Goal: Information Seeking & Learning: Learn about a topic

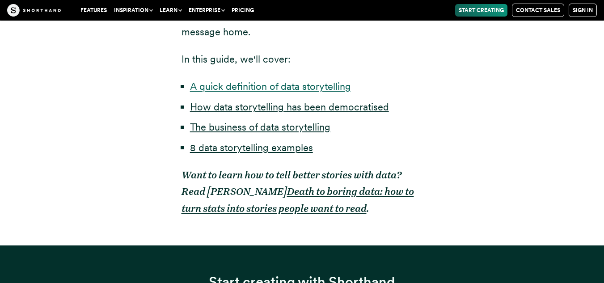
click at [253, 84] on link "A quick definition of data storytelling" at bounding box center [270, 86] width 161 height 12
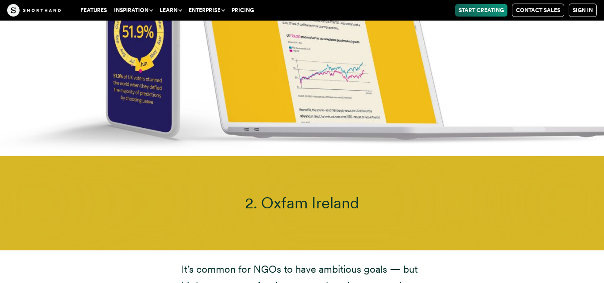
scroll to position [4087, 0]
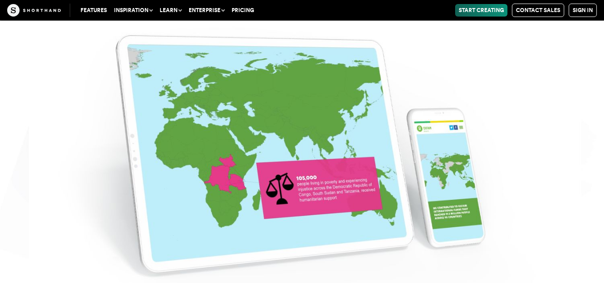
click at [316, 137] on img at bounding box center [302, 141] width 604 height 283
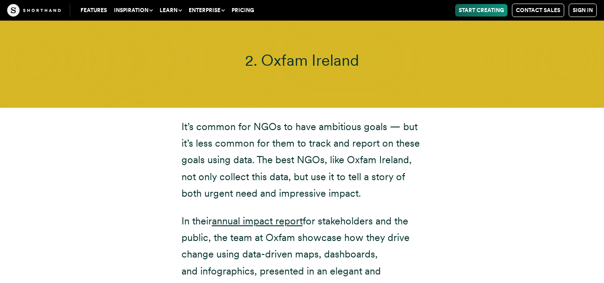
scroll to position [4042, 0]
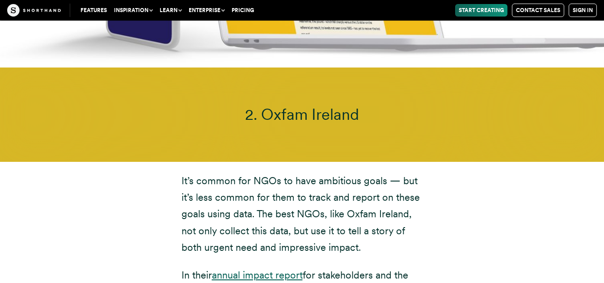
click at [268, 269] on link "annual impact report" at bounding box center [257, 275] width 91 height 12
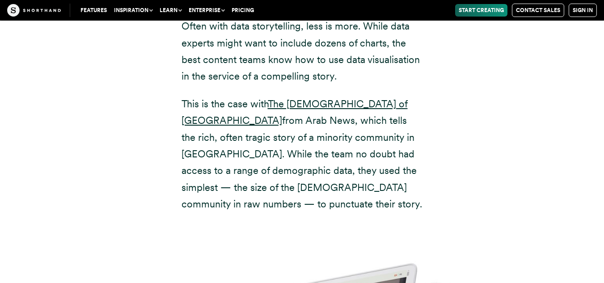
scroll to position [4891, 0]
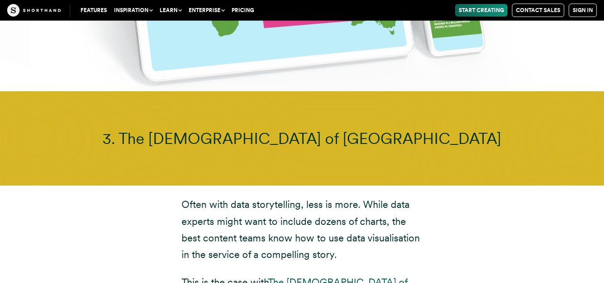
drag, startPoint x: 360, startPoint y: 7, endPoint x: 224, endPoint y: 142, distance: 191.8
click at [224, 142] on div "3. The [DEMOGRAPHIC_DATA] of [GEOGRAPHIC_DATA]" at bounding box center [302, 138] width 604 height 94
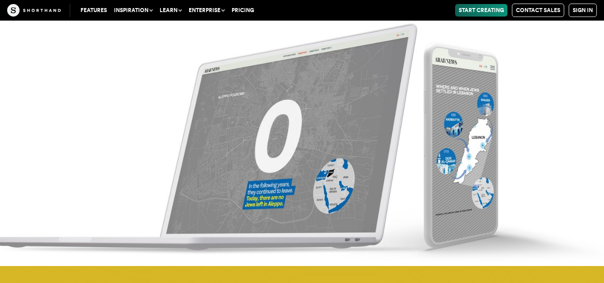
scroll to position [5830, 0]
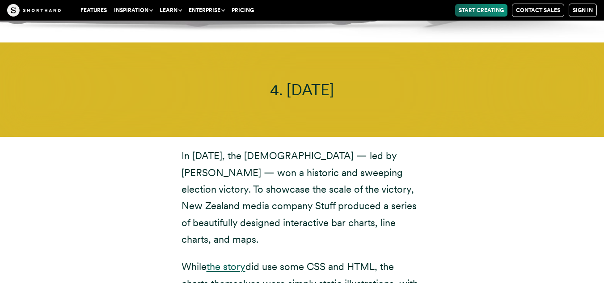
click at [230, 261] on link "the story" at bounding box center [225, 267] width 39 height 12
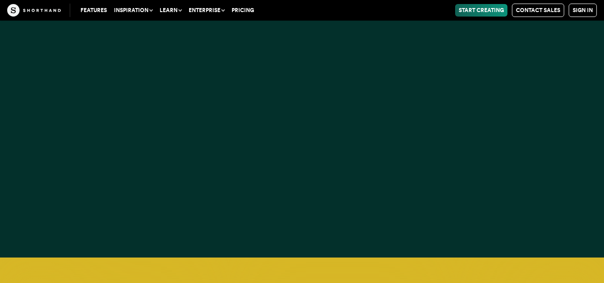
scroll to position [7305, 0]
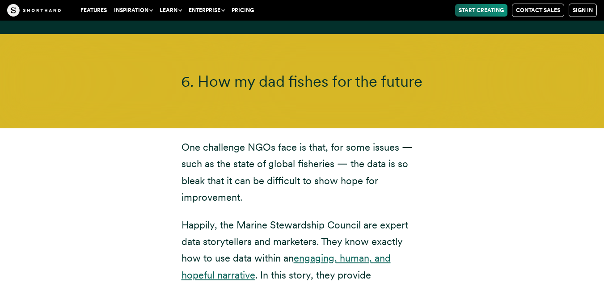
click at [307, 252] on link "engaging, human, and hopeful narrative" at bounding box center [285, 266] width 209 height 28
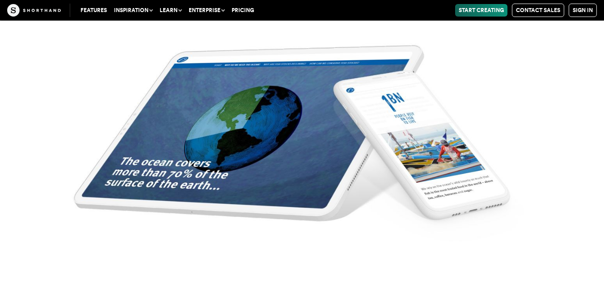
scroll to position [8109, 0]
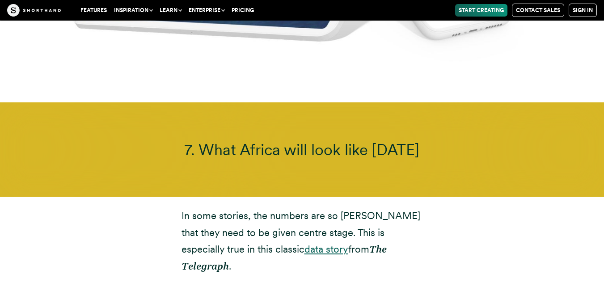
click at [304, 243] on link "data story" at bounding box center [326, 249] width 44 height 12
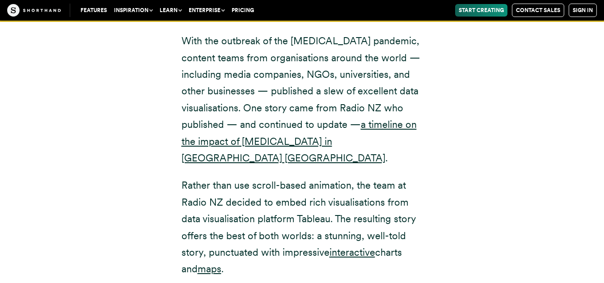
scroll to position [9093, 0]
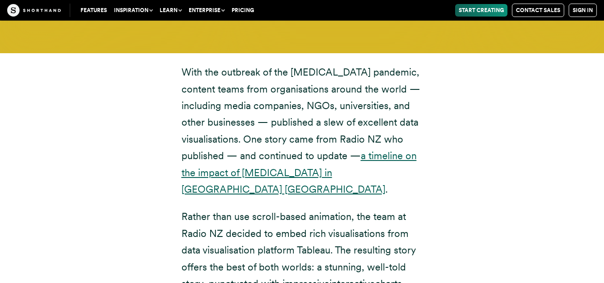
click at [233, 150] on link "a timeline on the impact of [MEDICAL_DATA] in [GEOGRAPHIC_DATA] [GEOGRAPHIC_DAT…" at bounding box center [298, 172] width 235 height 45
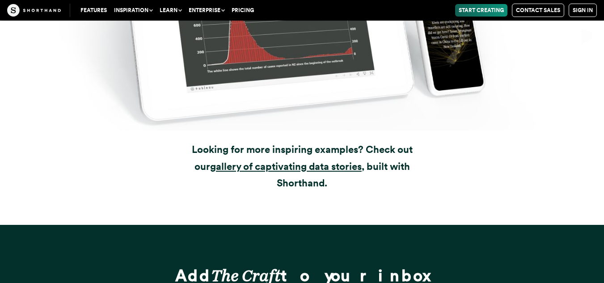
scroll to position [9872, 0]
